Goal: Transaction & Acquisition: Download file/media

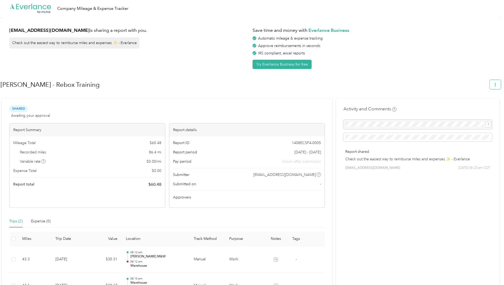
click at [497, 85] on icon "button" at bounding box center [496, 85] width 4 height 4
click at [476, 107] on span "Download" at bounding box center [482, 110] width 17 height 6
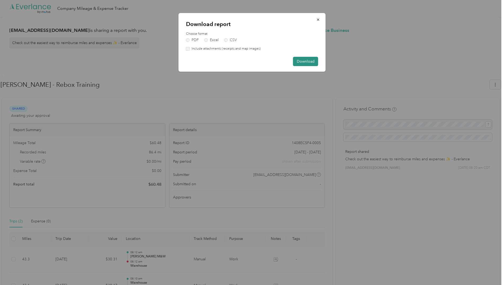
click at [305, 62] on button "Download" at bounding box center [305, 61] width 25 height 9
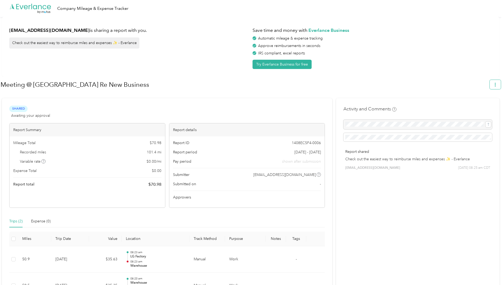
drag, startPoint x: 496, startPoint y: 85, endPoint x: 493, endPoint y: 85, distance: 3.0
click at [496, 85] on icon "button" at bounding box center [496, 85] width 4 height 4
click at [478, 107] on span "Download" at bounding box center [482, 110] width 17 height 6
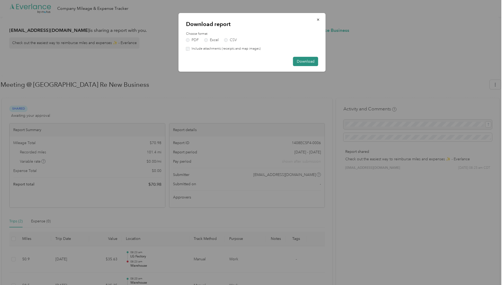
click at [301, 61] on button "Download" at bounding box center [305, 61] width 25 height 9
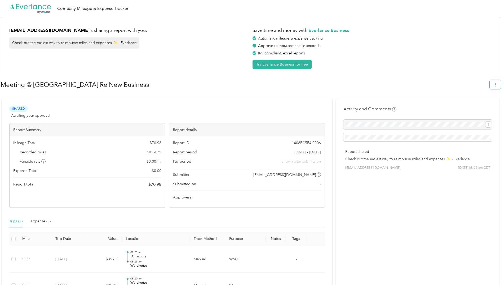
click at [496, 84] on button "button" at bounding box center [495, 84] width 11 height 9
click at [478, 107] on span "Download" at bounding box center [482, 110] width 17 height 6
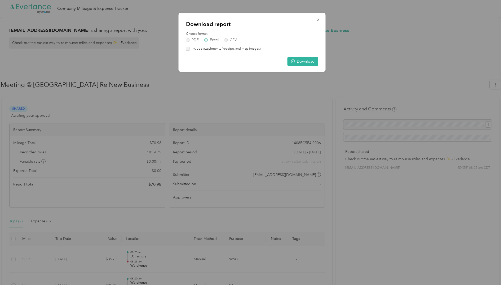
click at [207, 40] on label "Excel" at bounding box center [211, 40] width 14 height 4
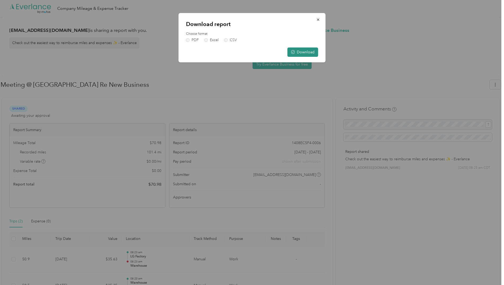
click at [307, 52] on button "Download" at bounding box center [303, 51] width 31 height 9
